Goal: Task Accomplishment & Management: Manage account settings

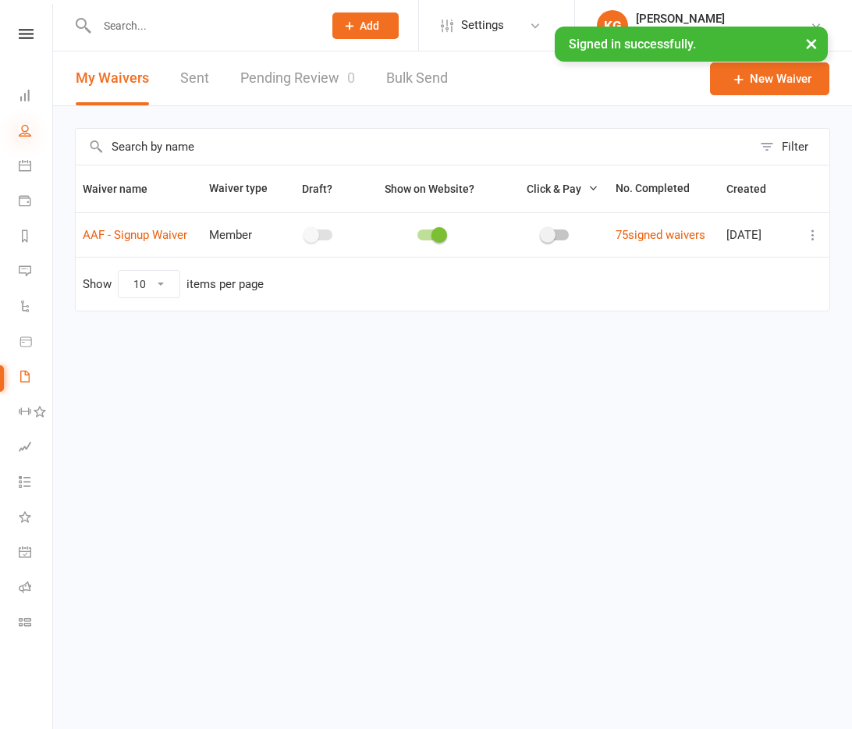
click at [22, 135] on icon at bounding box center [25, 130] width 12 height 12
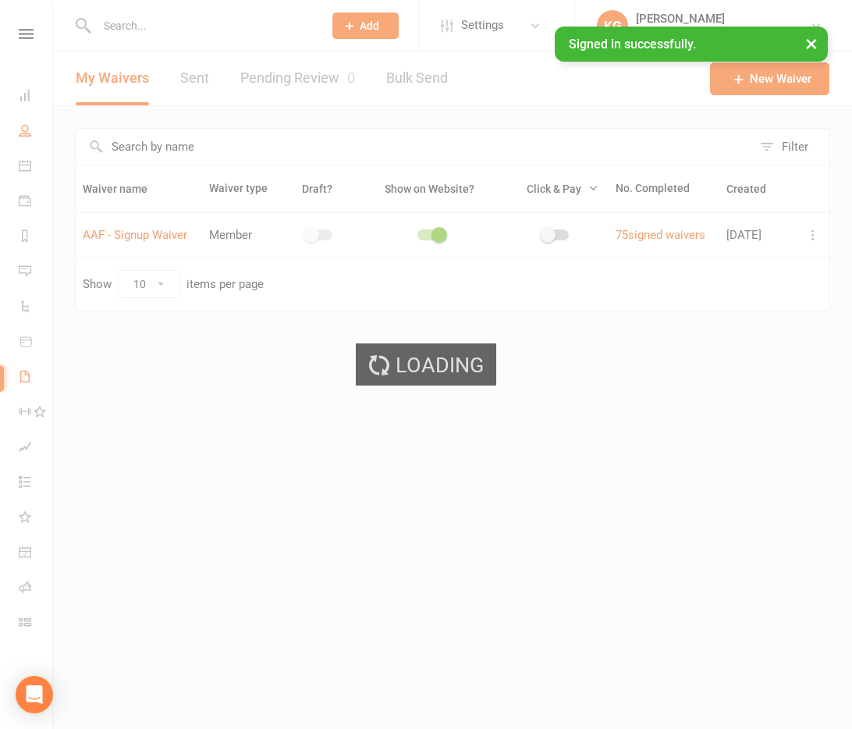
select select "100"
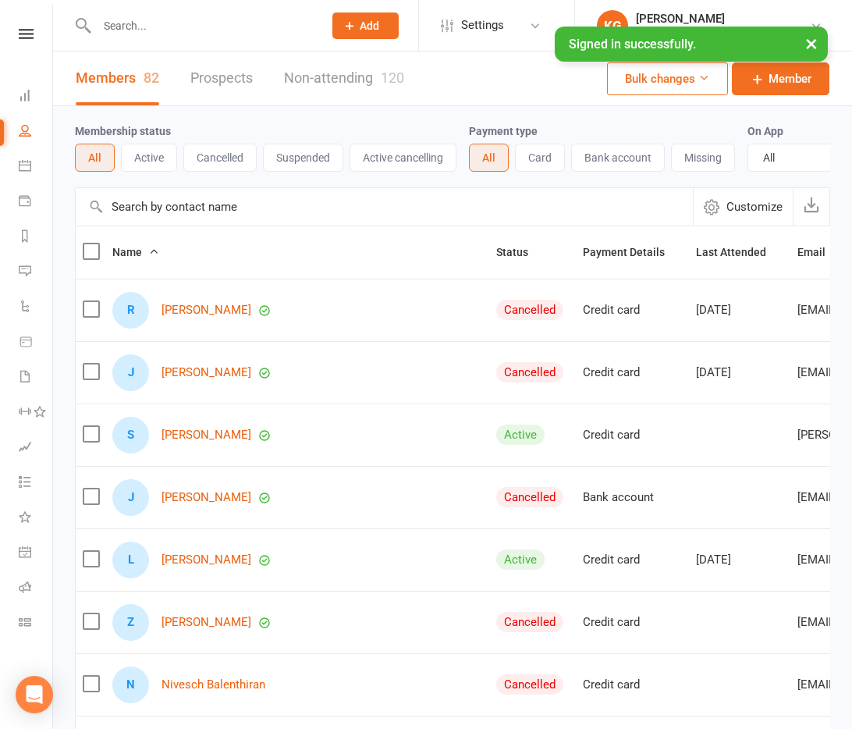
click at [177, 36] on div at bounding box center [193, 25] width 237 height 51
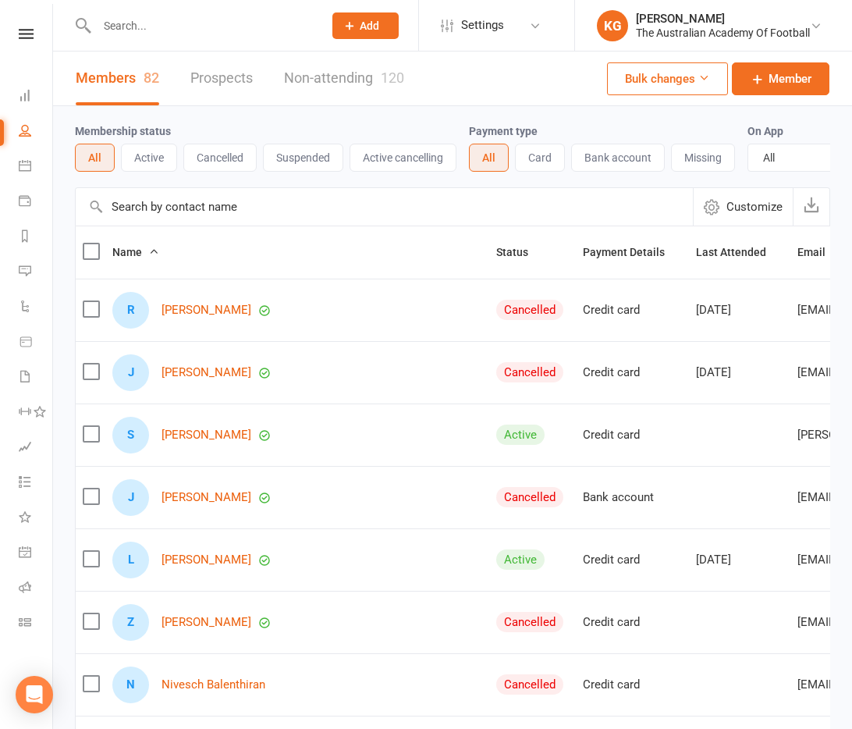
click at [176, 27] on input "text" at bounding box center [202, 26] width 220 height 22
type input "[PERSON_NAME]"
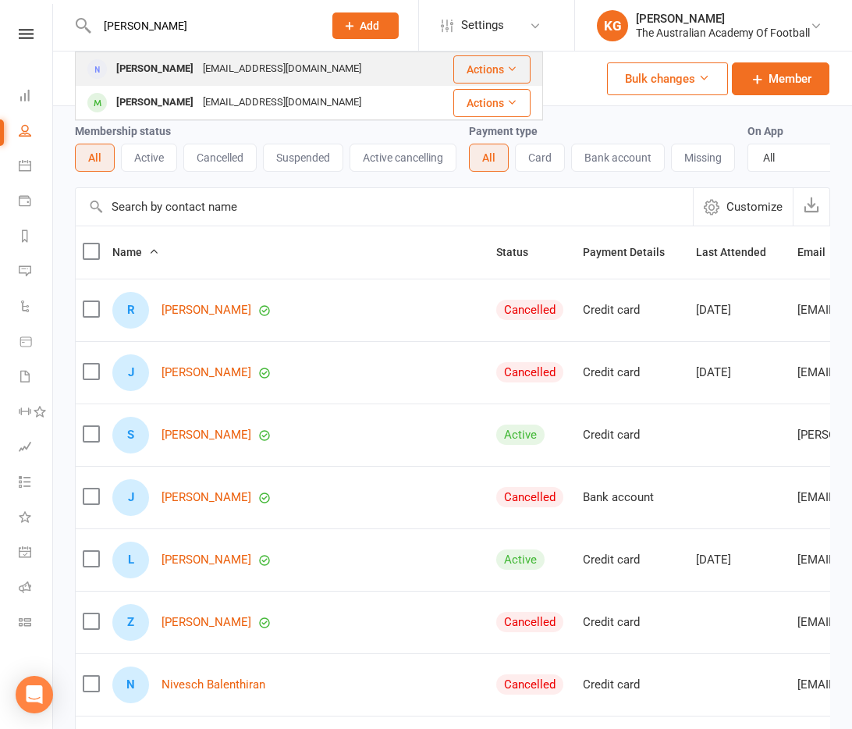
click at [147, 75] on div "[PERSON_NAME]" at bounding box center [155, 69] width 87 height 23
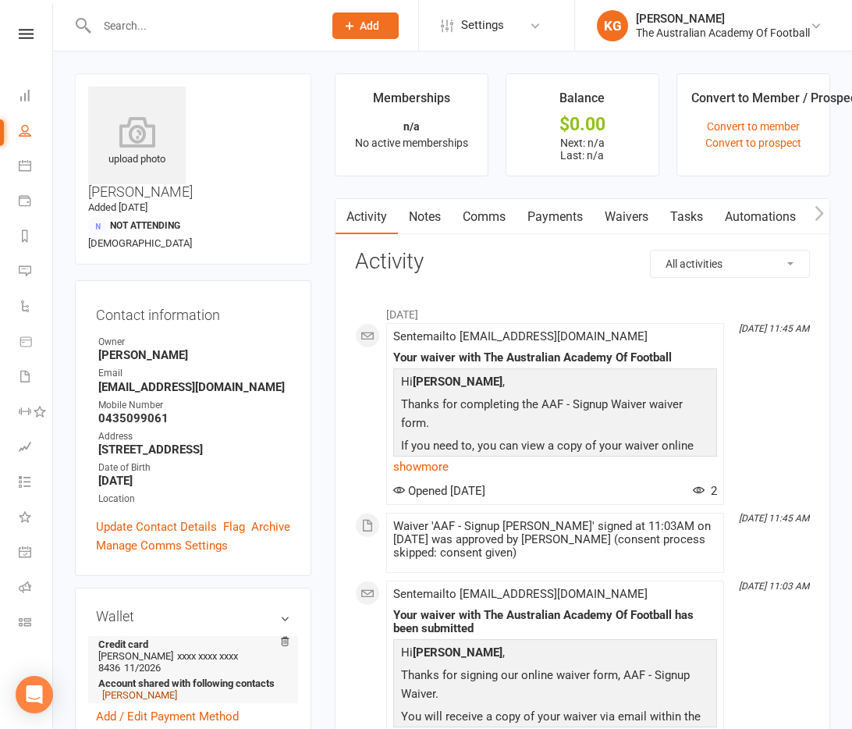
click at [156, 689] on link "[PERSON_NAME]" at bounding box center [139, 695] width 75 height 12
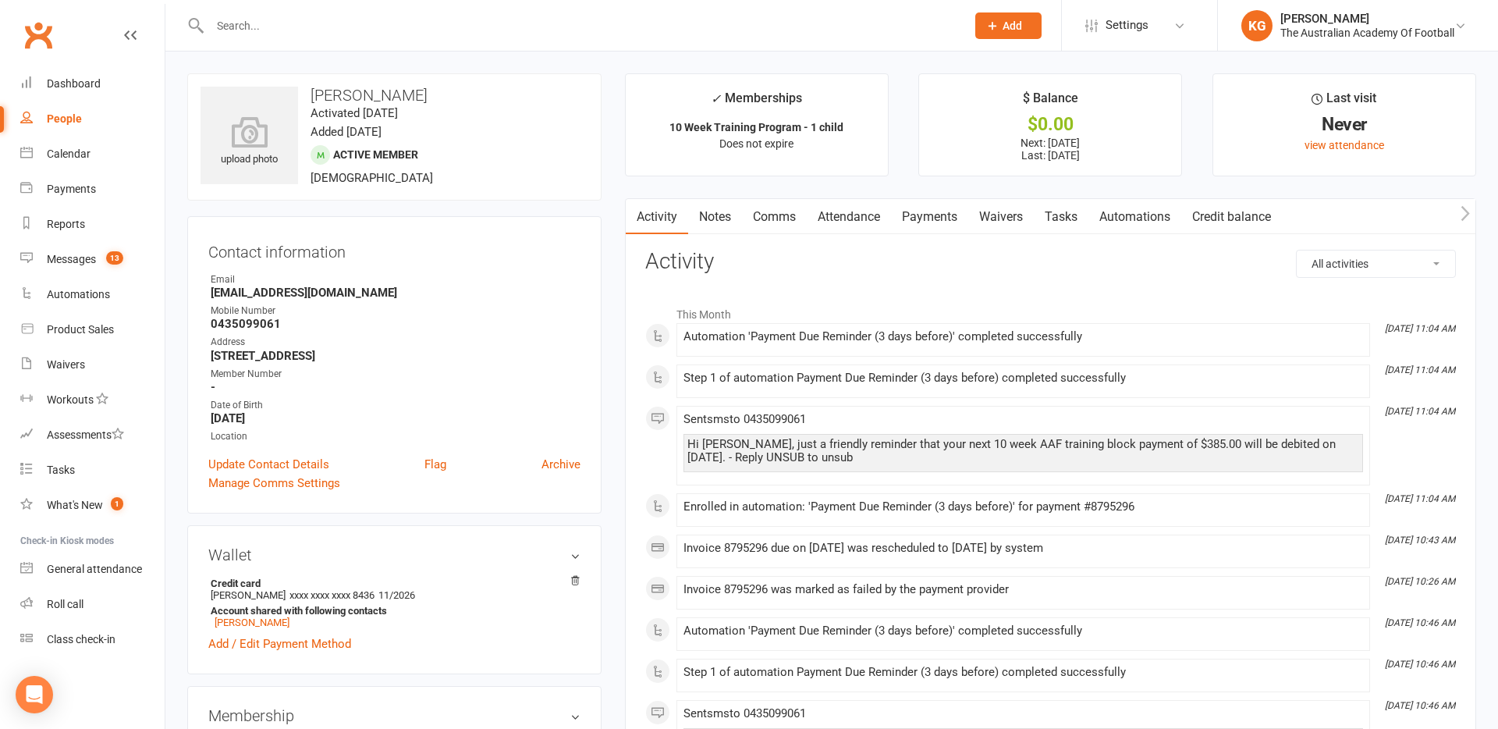
click at [851, 221] on link "Payments" at bounding box center [929, 217] width 77 height 36
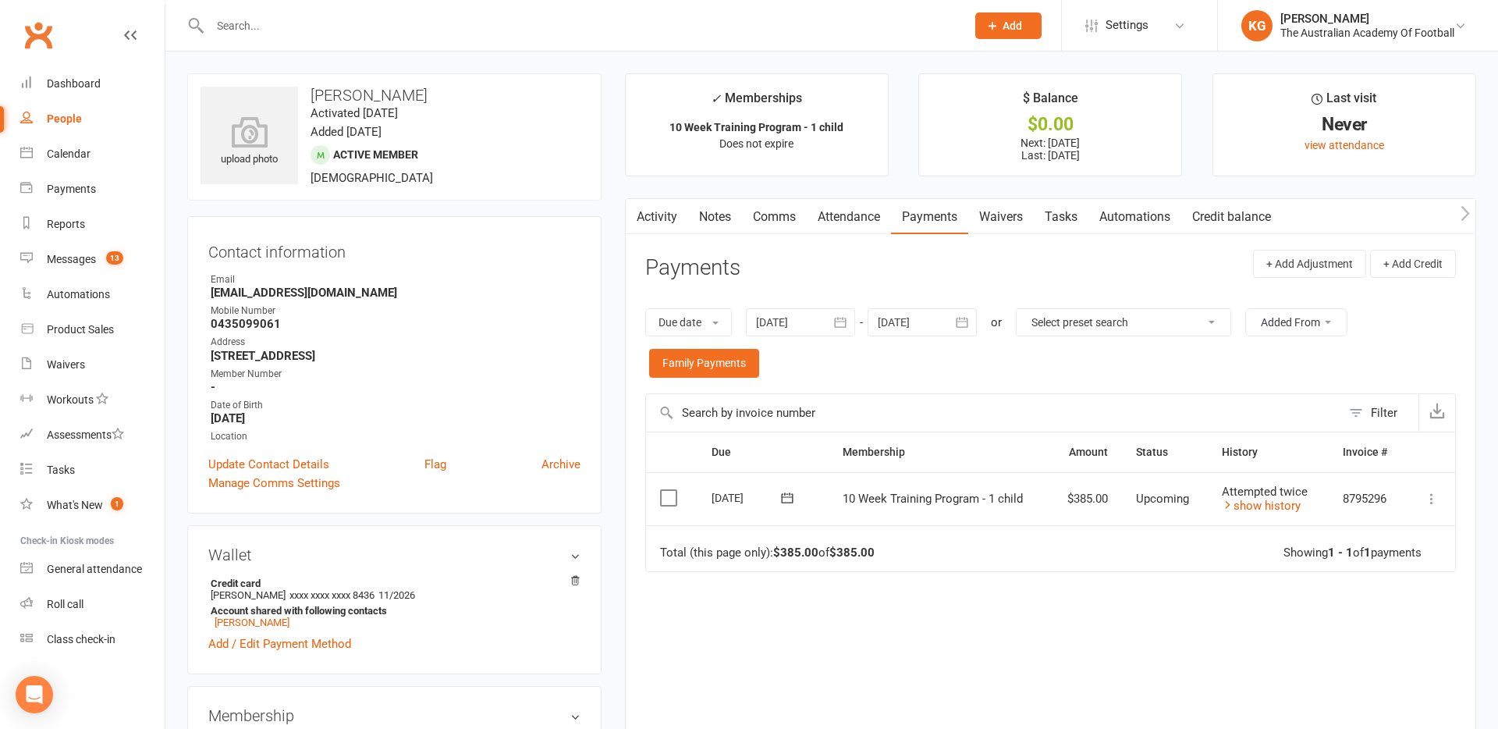
click at [851, 495] on icon at bounding box center [1432, 499] width 16 height 16
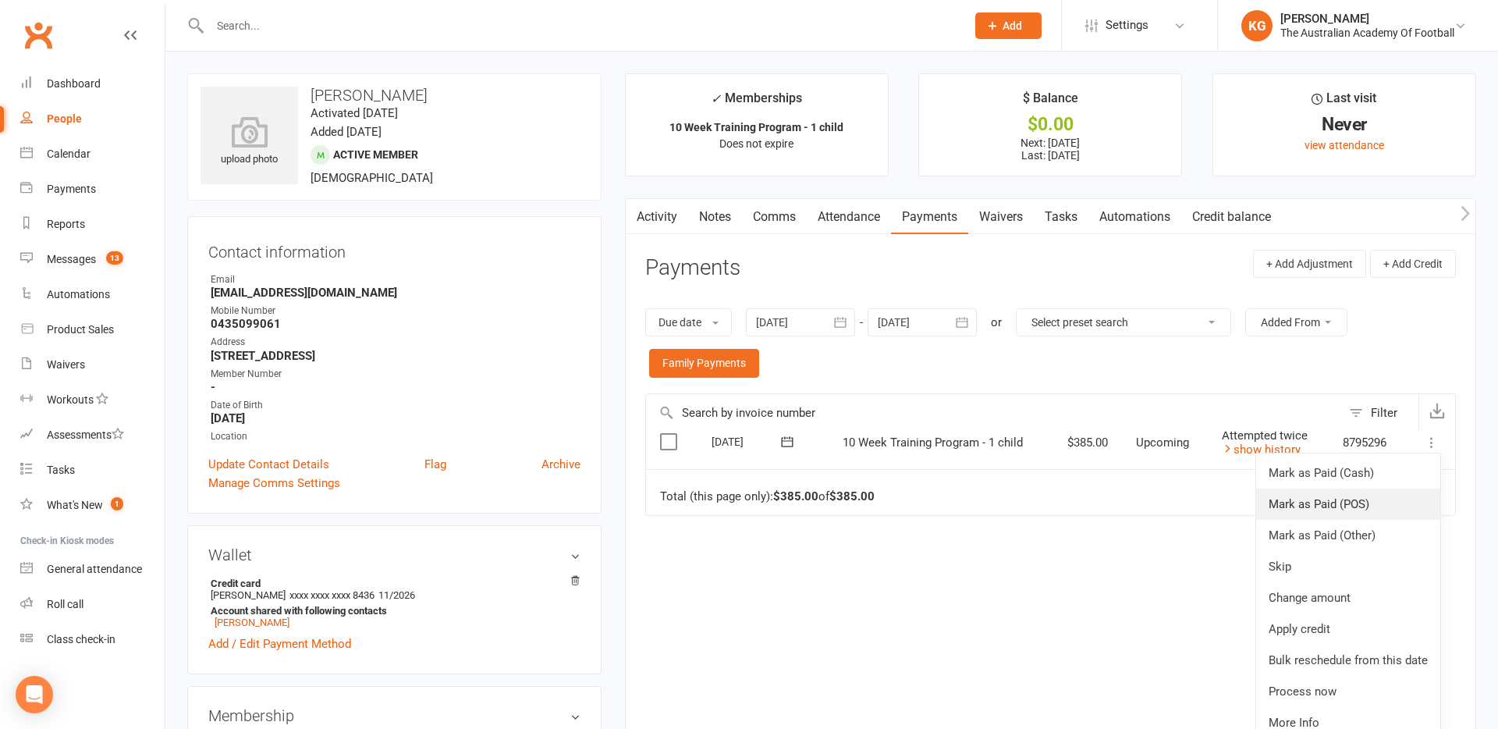
scroll to position [57, 0]
click at [851, 685] on link "Process now" at bounding box center [1348, 690] width 184 height 31
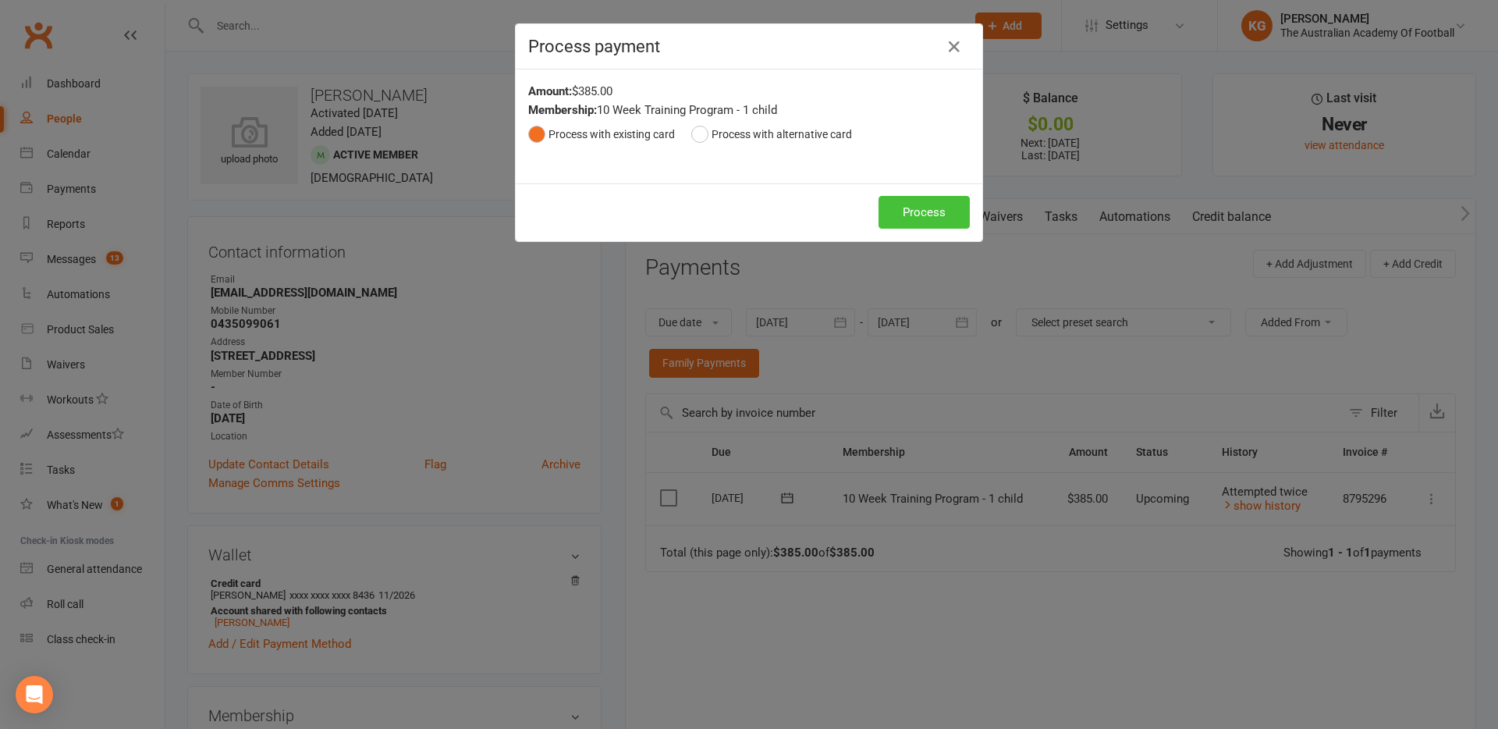
click at [851, 211] on button "Process" at bounding box center [924, 212] width 91 height 33
